Goal: Register for event/course

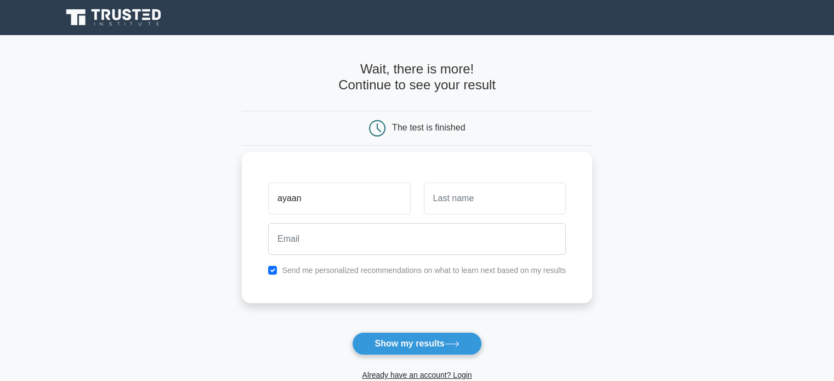
type input "ayaan"
click at [492, 203] on input "text" at bounding box center [495, 198] width 142 height 32
type input "[PERSON_NAME]"
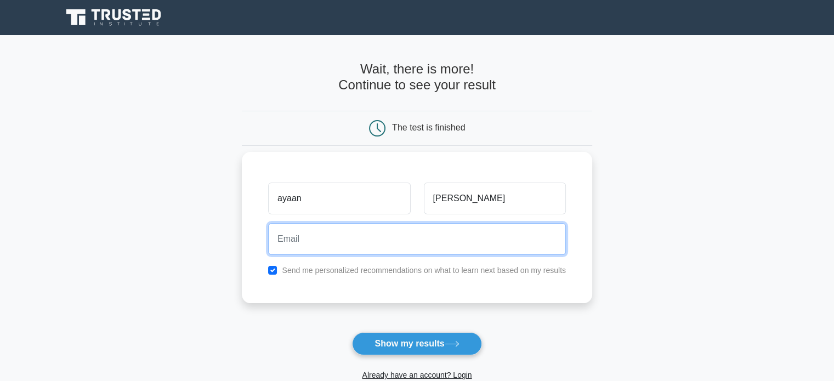
click at [480, 236] on input "email" at bounding box center [417, 239] width 298 height 32
type input "[EMAIL_ADDRESS][DOMAIN_NAME]"
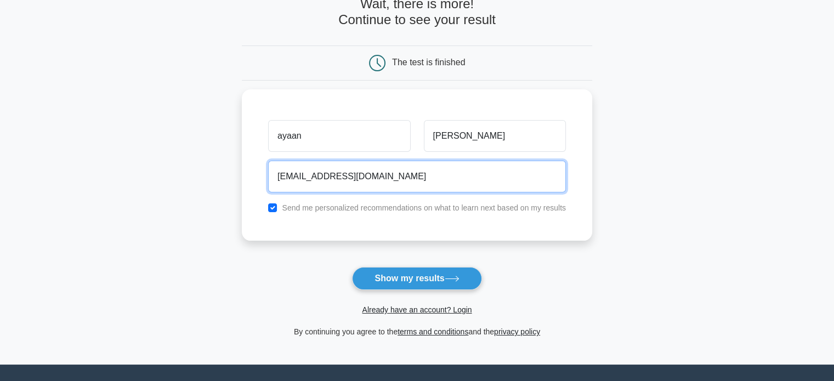
scroll to position [83, 0]
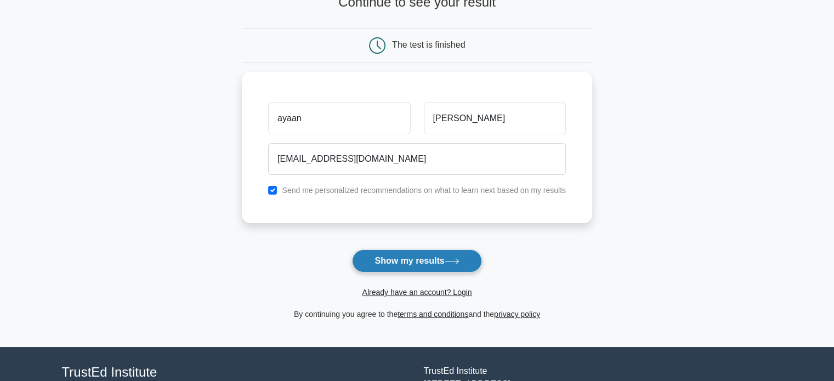
click at [388, 262] on button "Show my results" at bounding box center [416, 260] width 129 height 23
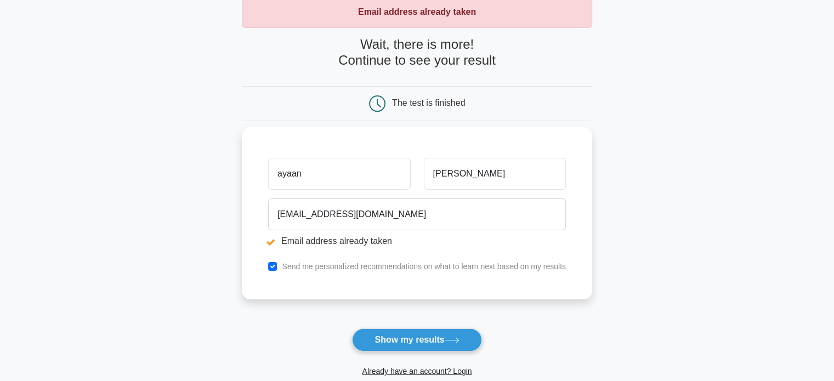
scroll to position [68, 0]
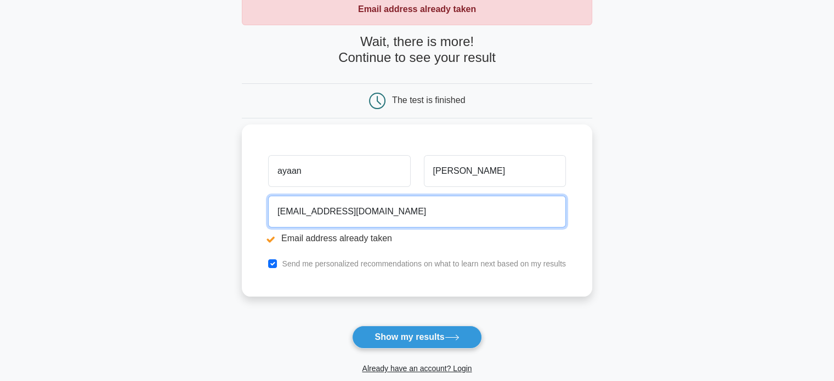
click at [402, 220] on input "atifabdulqayyum9@gmail.com" at bounding box center [417, 212] width 298 height 32
type input "a"
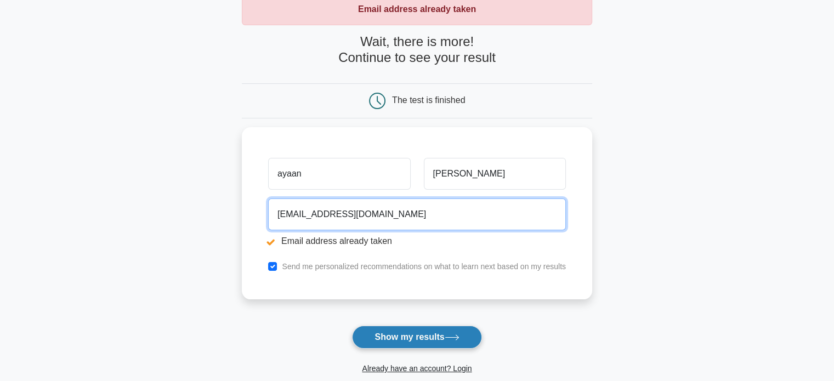
type input "ayaanabdulqayyum@gmail.com"
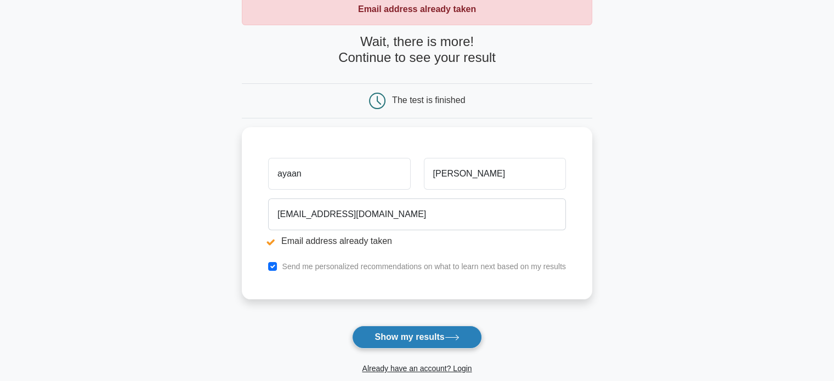
click at [384, 330] on button "Show my results" at bounding box center [416, 337] width 129 height 23
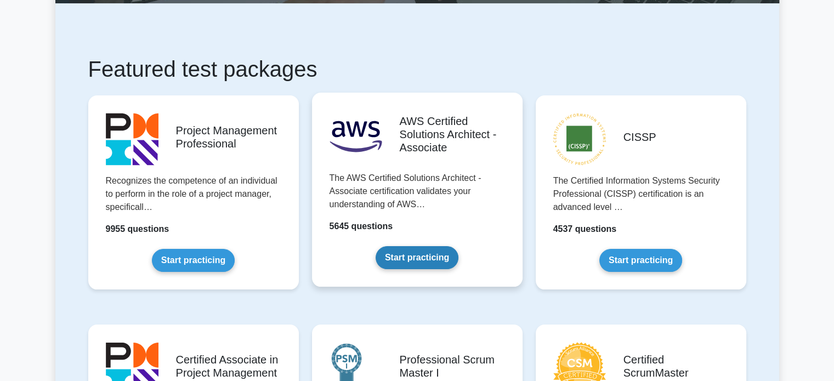
scroll to position [180, 0]
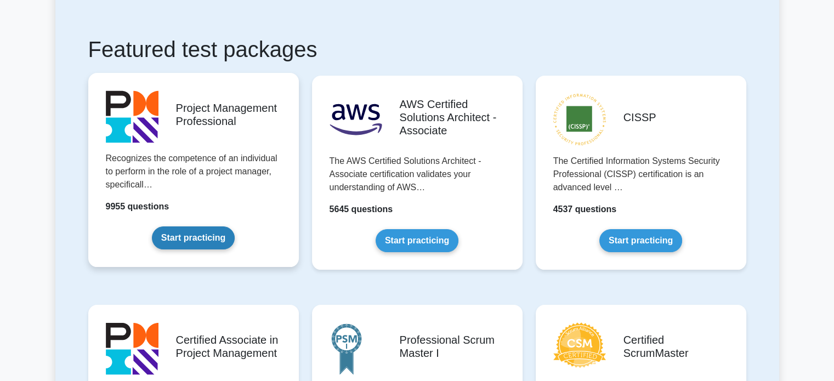
click at [210, 240] on link "Start practicing" at bounding box center [193, 237] width 83 height 23
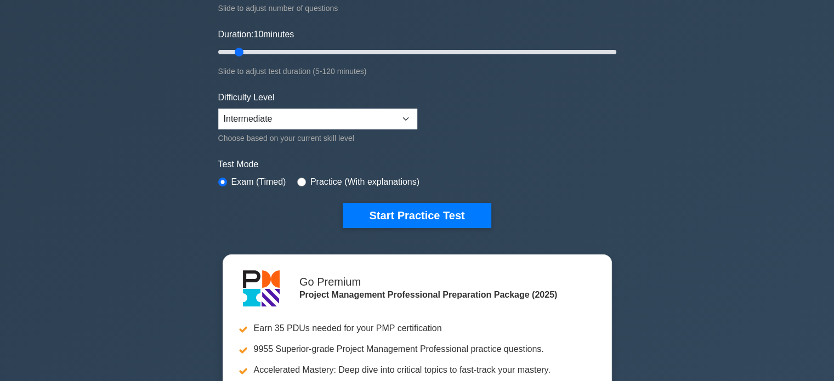
scroll to position [216, 0]
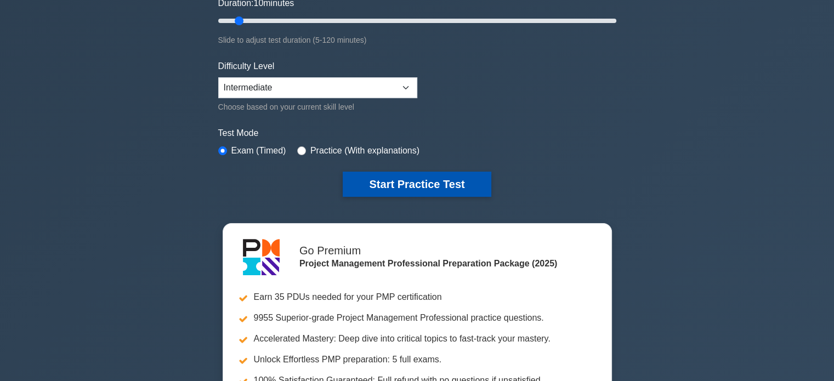
click at [468, 186] on button "Start Practice Test" at bounding box center [417, 184] width 148 height 25
